Goal: Entertainment & Leisure: Consume media (video, audio)

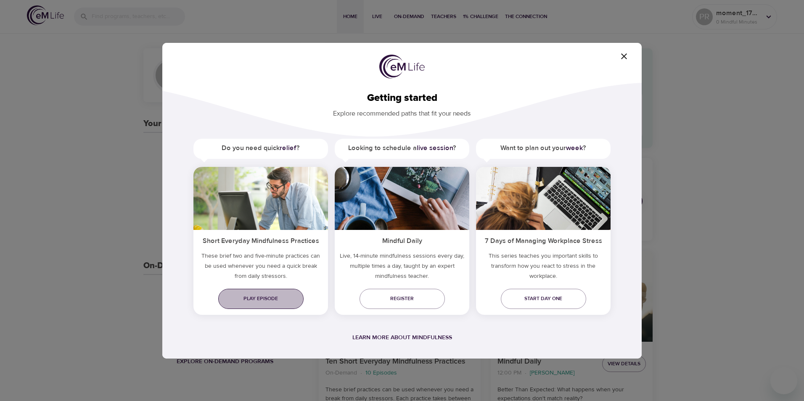
click at [252, 302] on span "Play episode" at bounding box center [261, 298] width 72 height 9
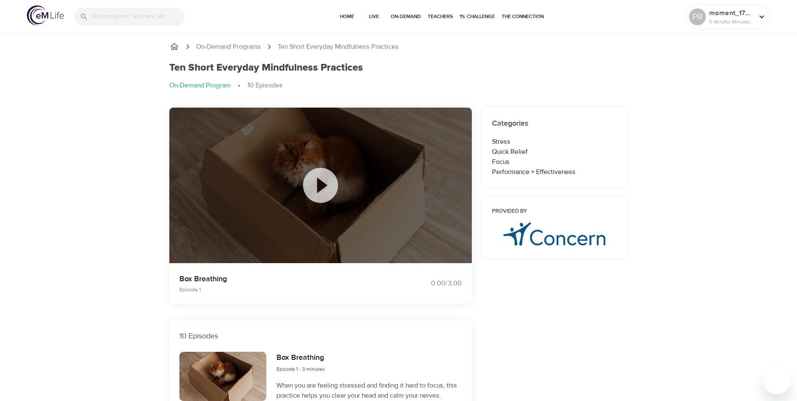
click at [321, 188] on icon at bounding box center [321, 185] width 42 height 42
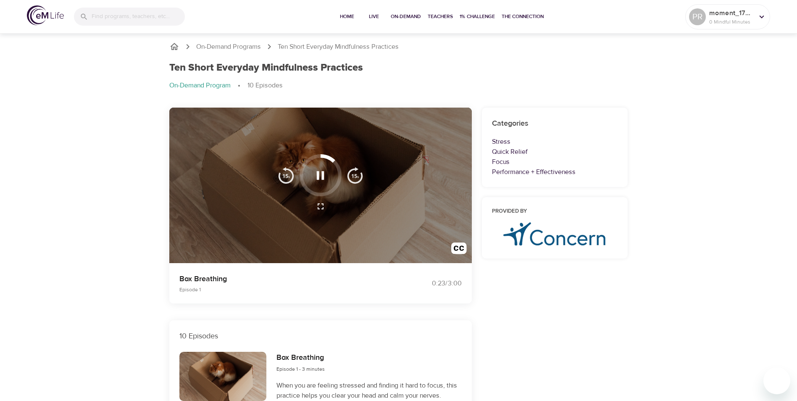
click at [318, 207] on icon "button" at bounding box center [321, 206] width 10 height 10
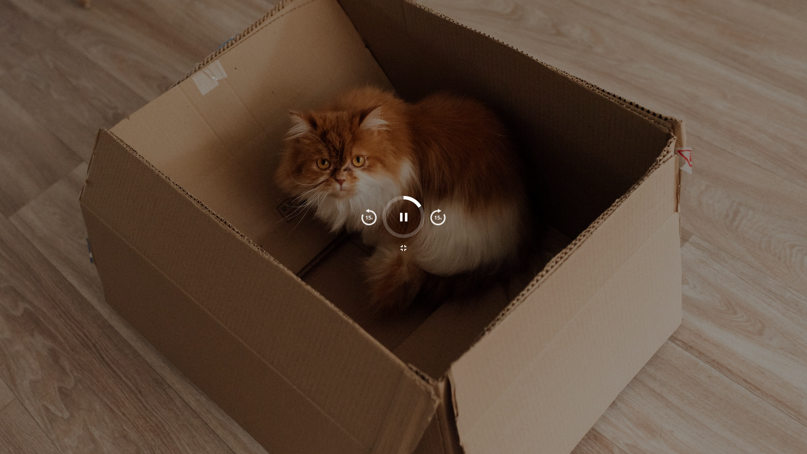
drag, startPoint x: 402, startPoint y: 248, endPoint x: 401, endPoint y: 217, distance: 31.1
click at [402, 248] on icon "button" at bounding box center [403, 248] width 10 height 10
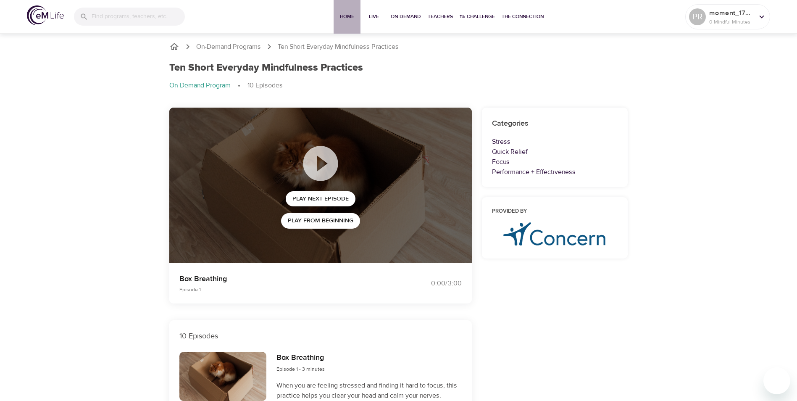
click at [349, 16] on span "Home" at bounding box center [347, 16] width 20 height 9
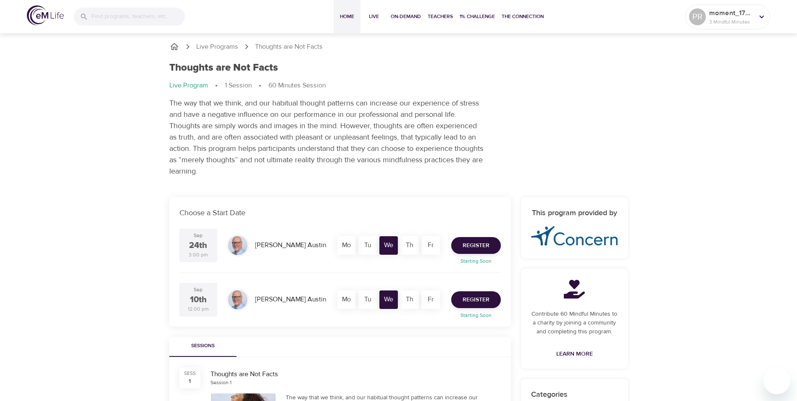
click at [344, 15] on span "Home" at bounding box center [347, 16] width 20 height 9
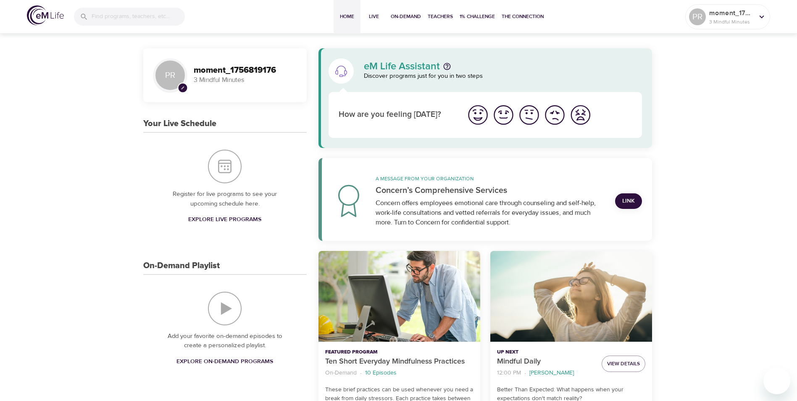
click at [498, 114] on img "I'm feeling good" at bounding box center [503, 114] width 23 height 23
